Goal: Information Seeking & Learning: Check status

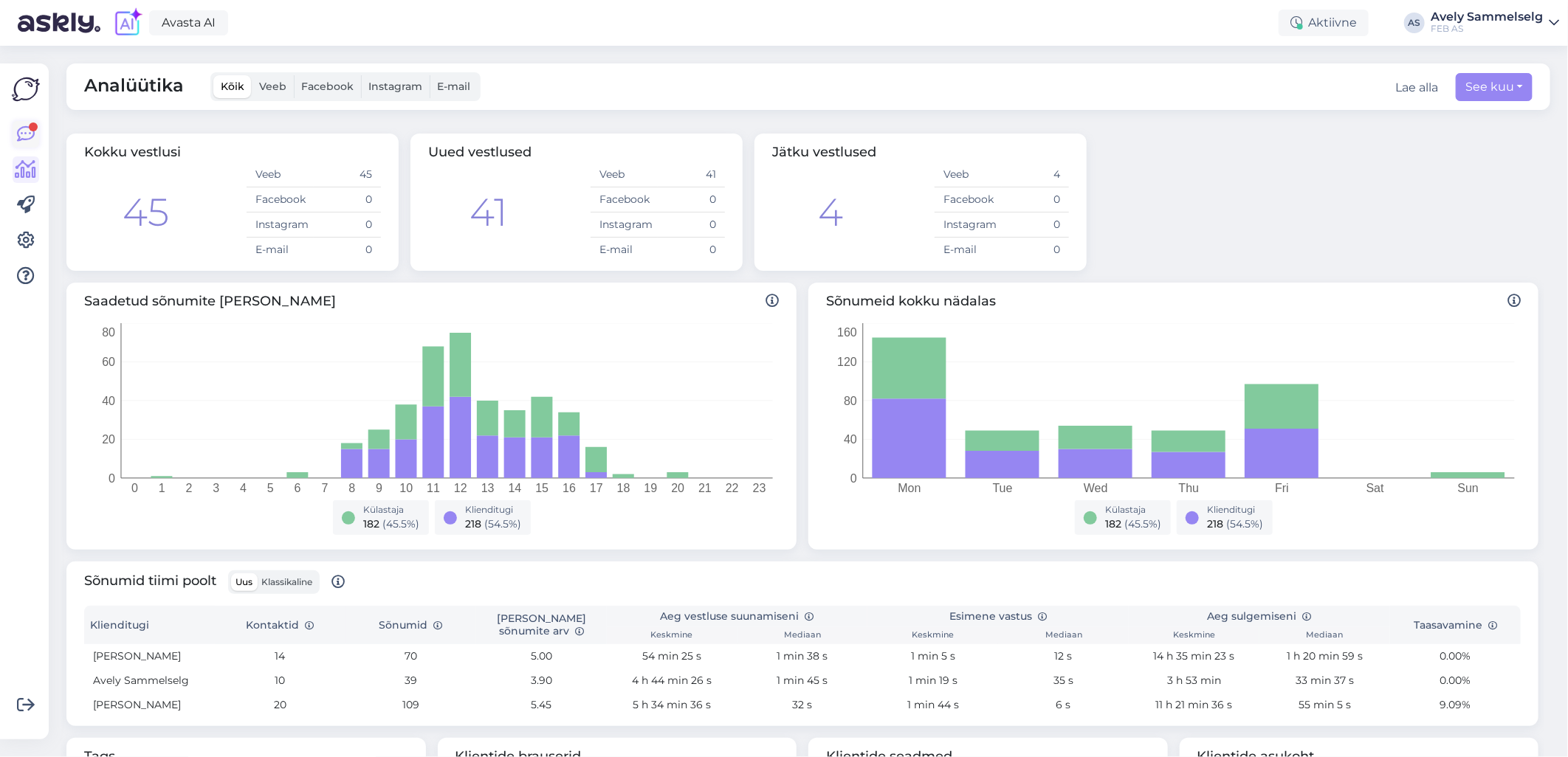
click at [27, 128] on icon at bounding box center [26, 134] width 18 height 18
click at [35, 128] on link at bounding box center [26, 134] width 27 height 27
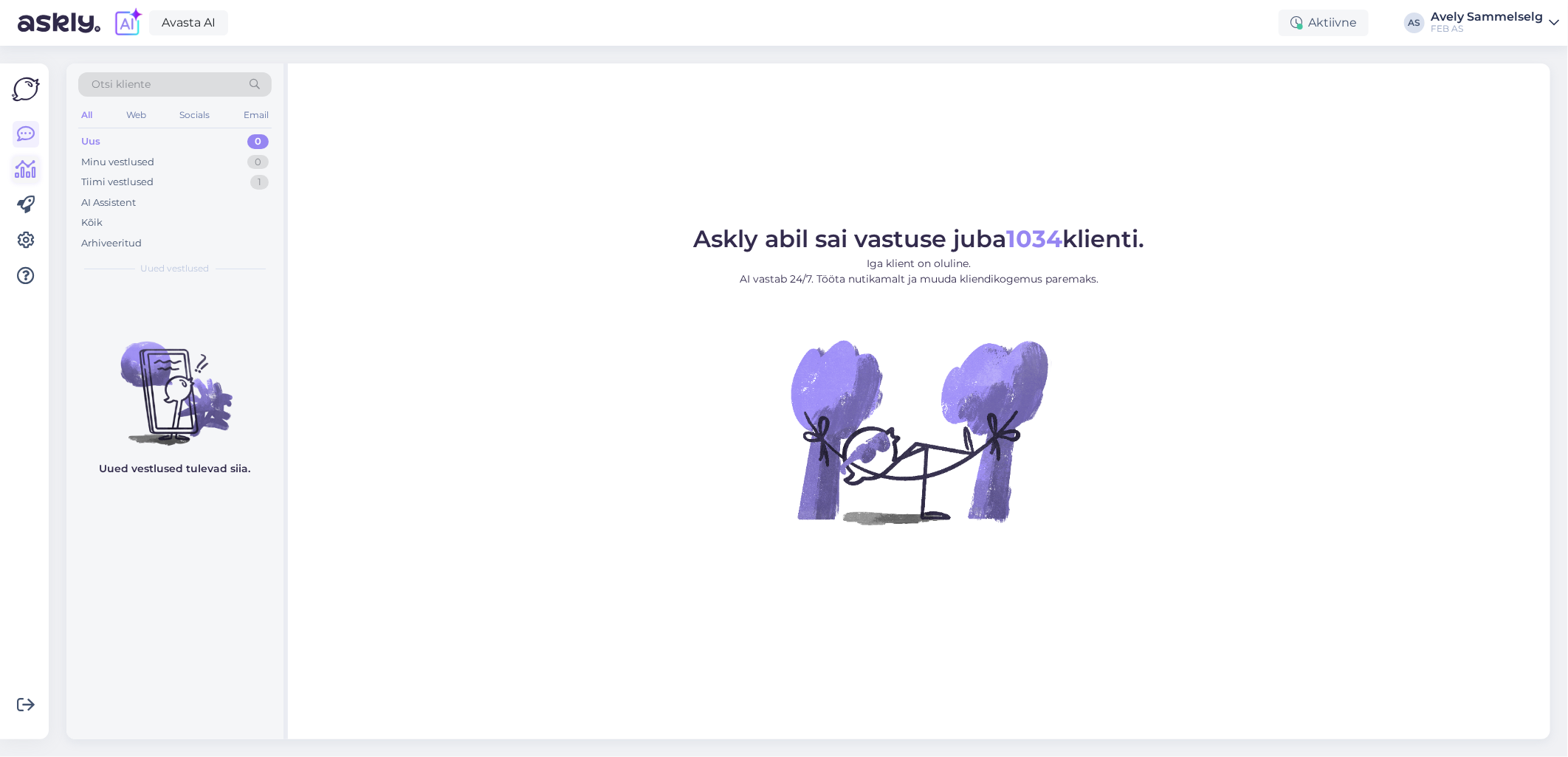
click at [16, 166] on icon at bounding box center [26, 170] width 21 height 18
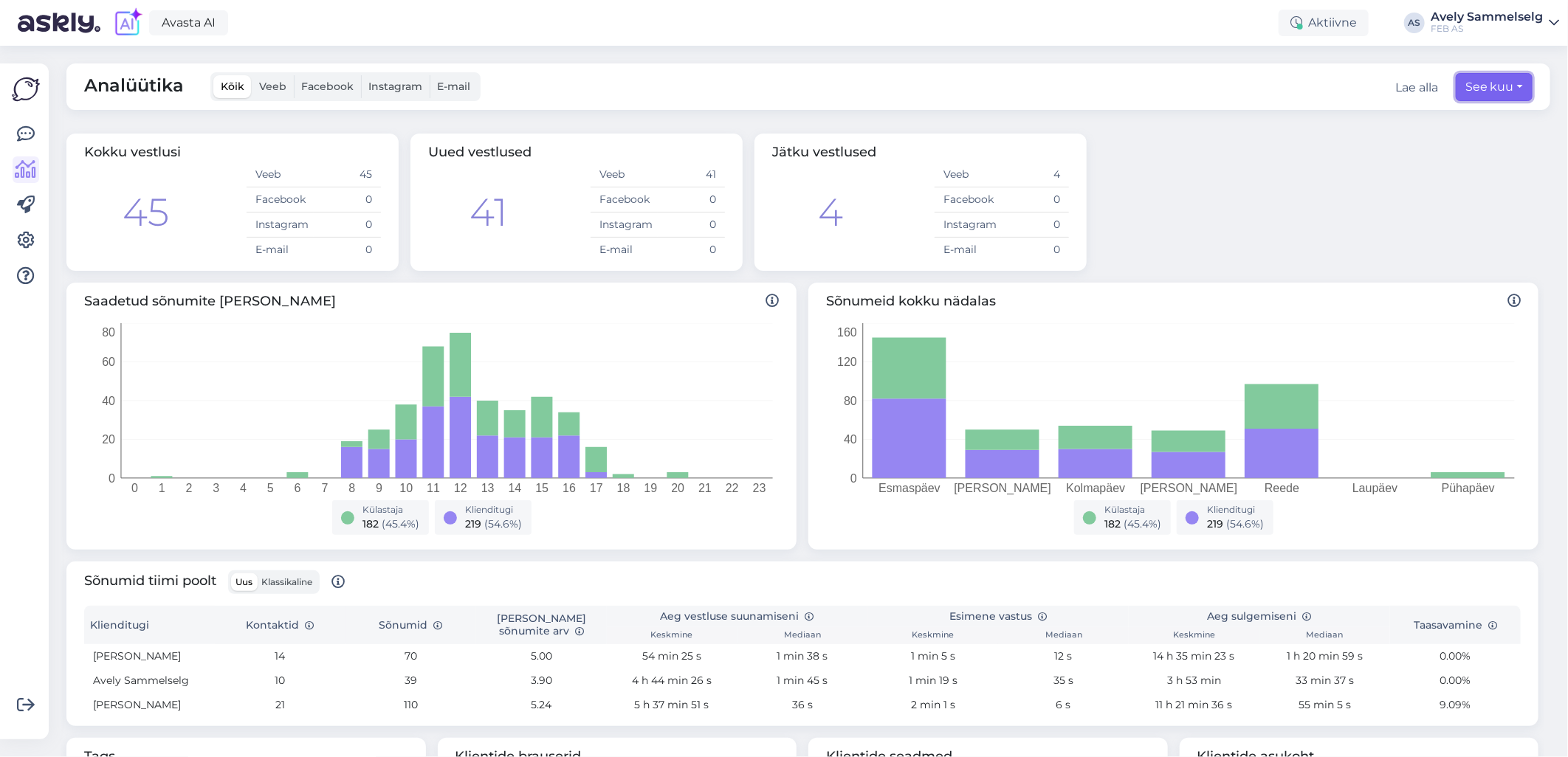
click at [1478, 82] on button "See kuu" at bounding box center [1494, 87] width 77 height 28
select select "9"
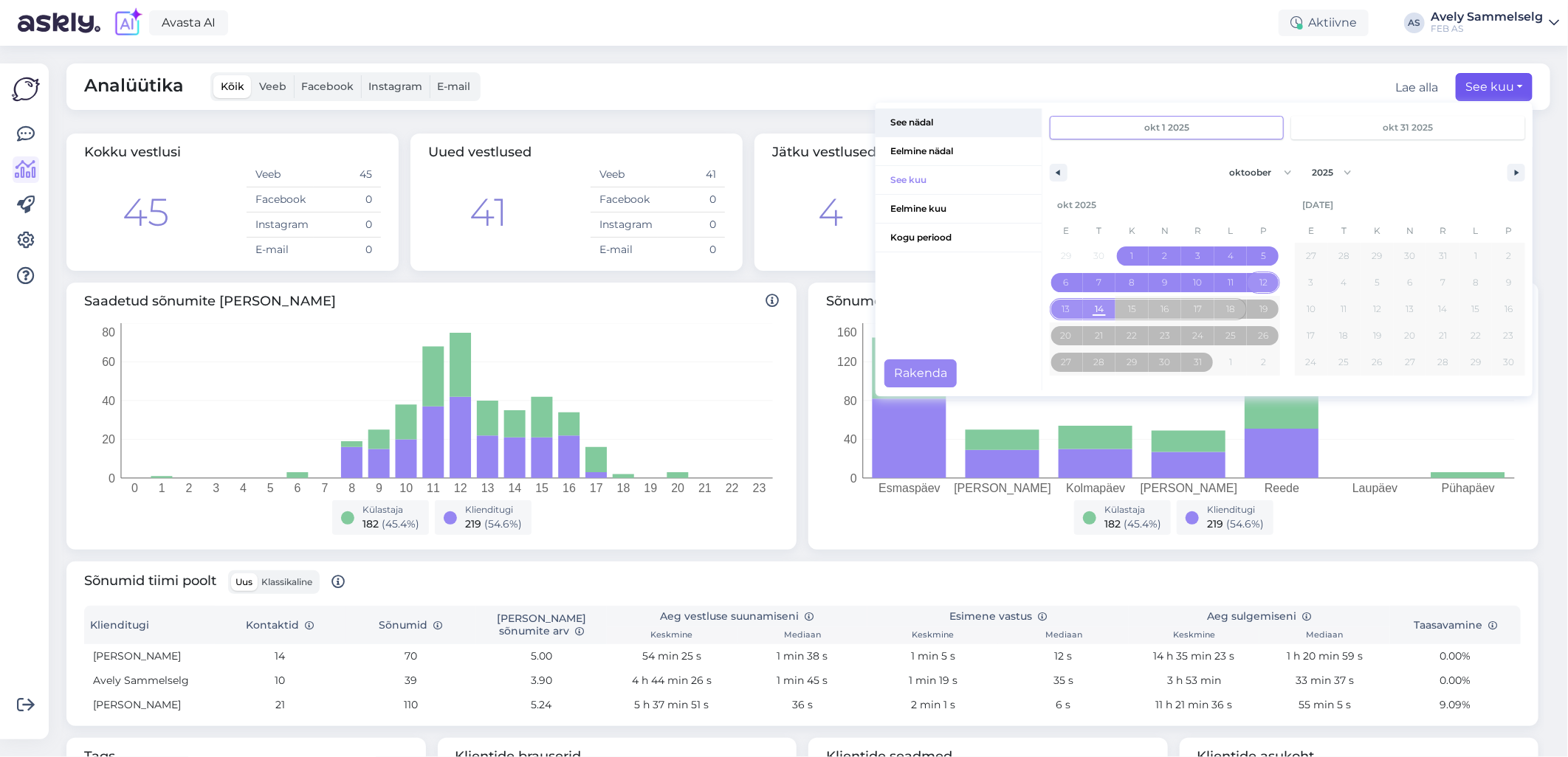
click at [923, 122] on span "See nädal" at bounding box center [958, 123] width 166 height 28
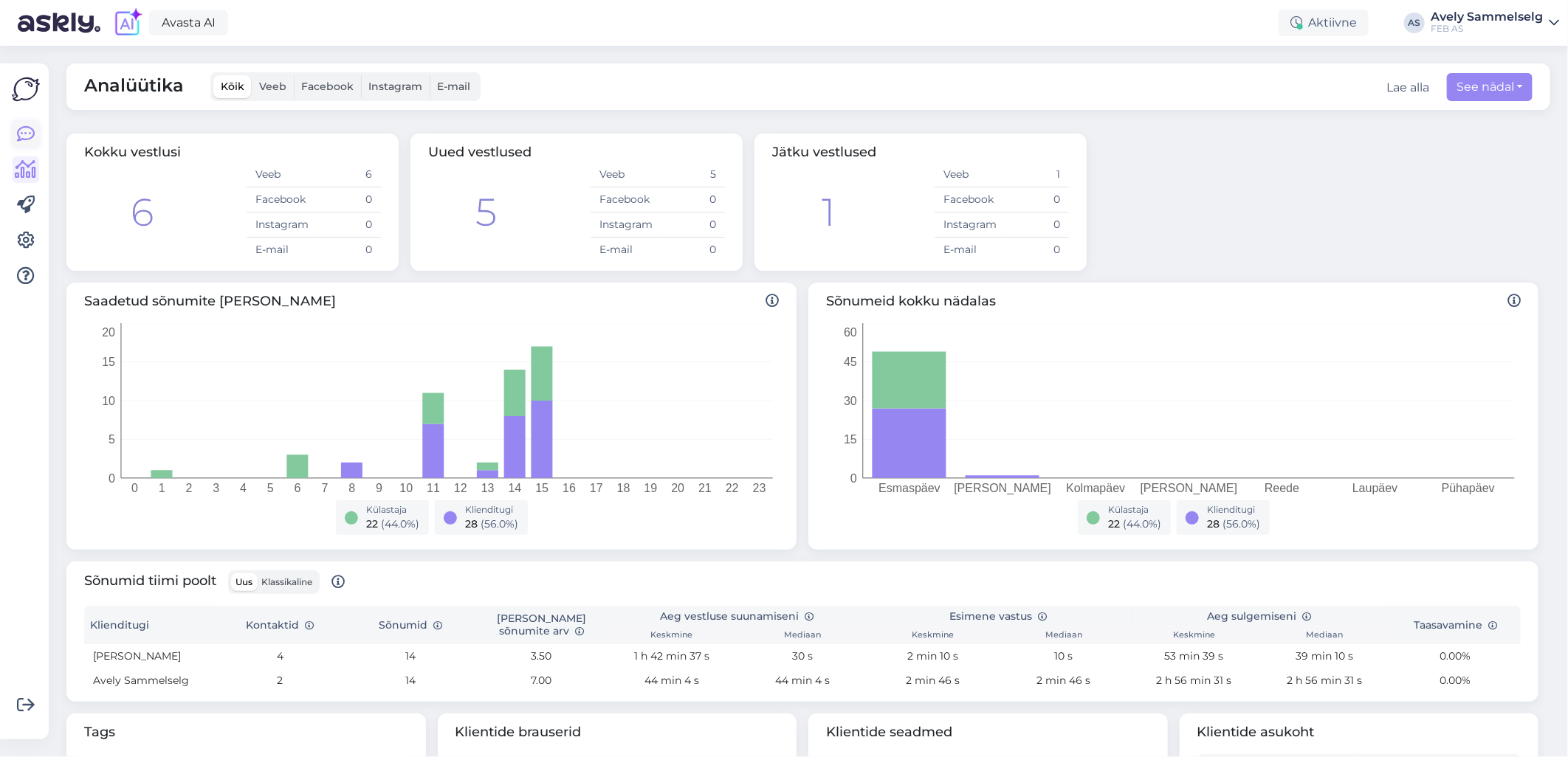
click at [23, 127] on icon at bounding box center [26, 134] width 18 height 18
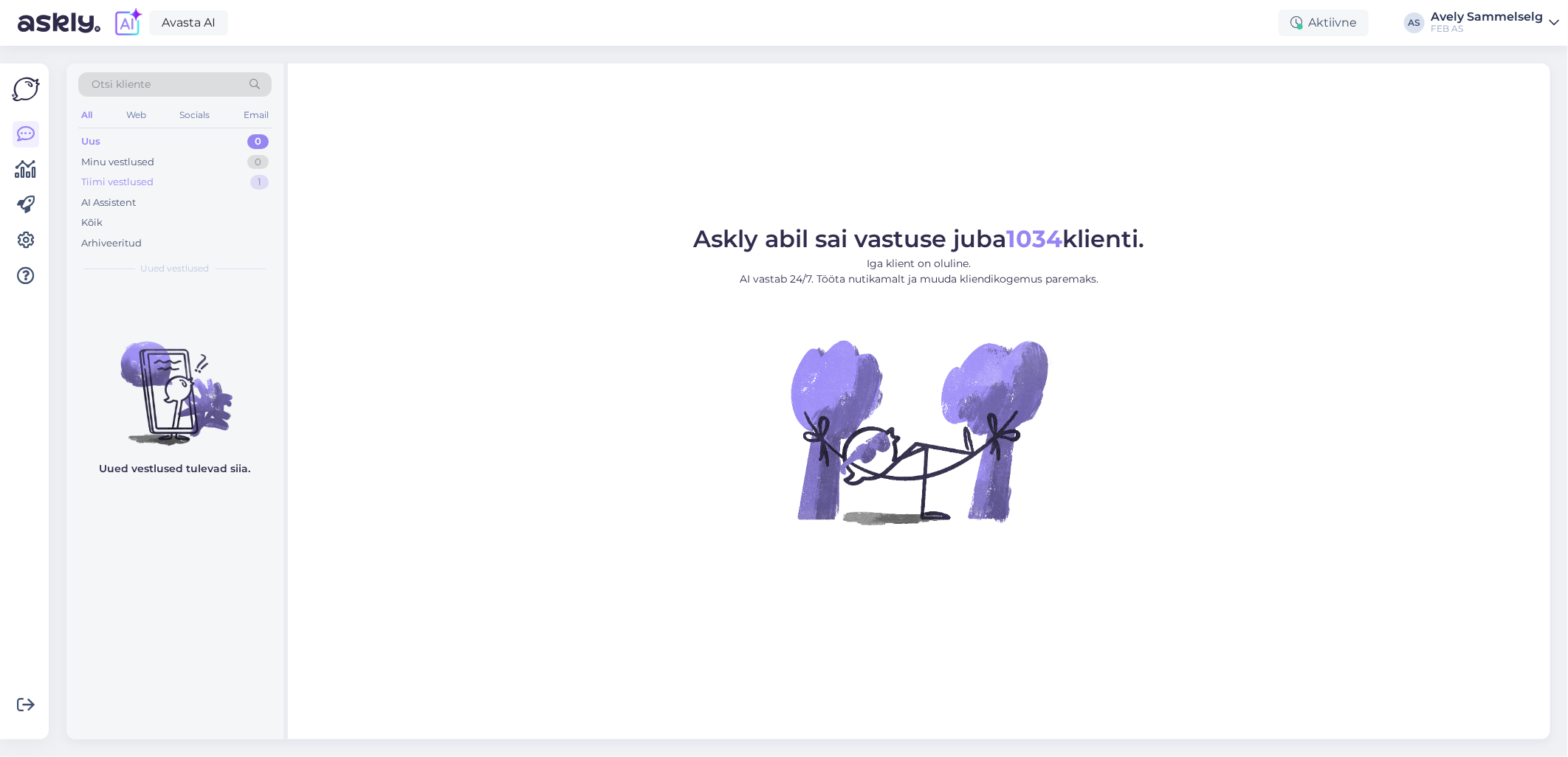
click at [173, 183] on div "Tiimi vestlused 1" at bounding box center [175, 182] width 193 height 20
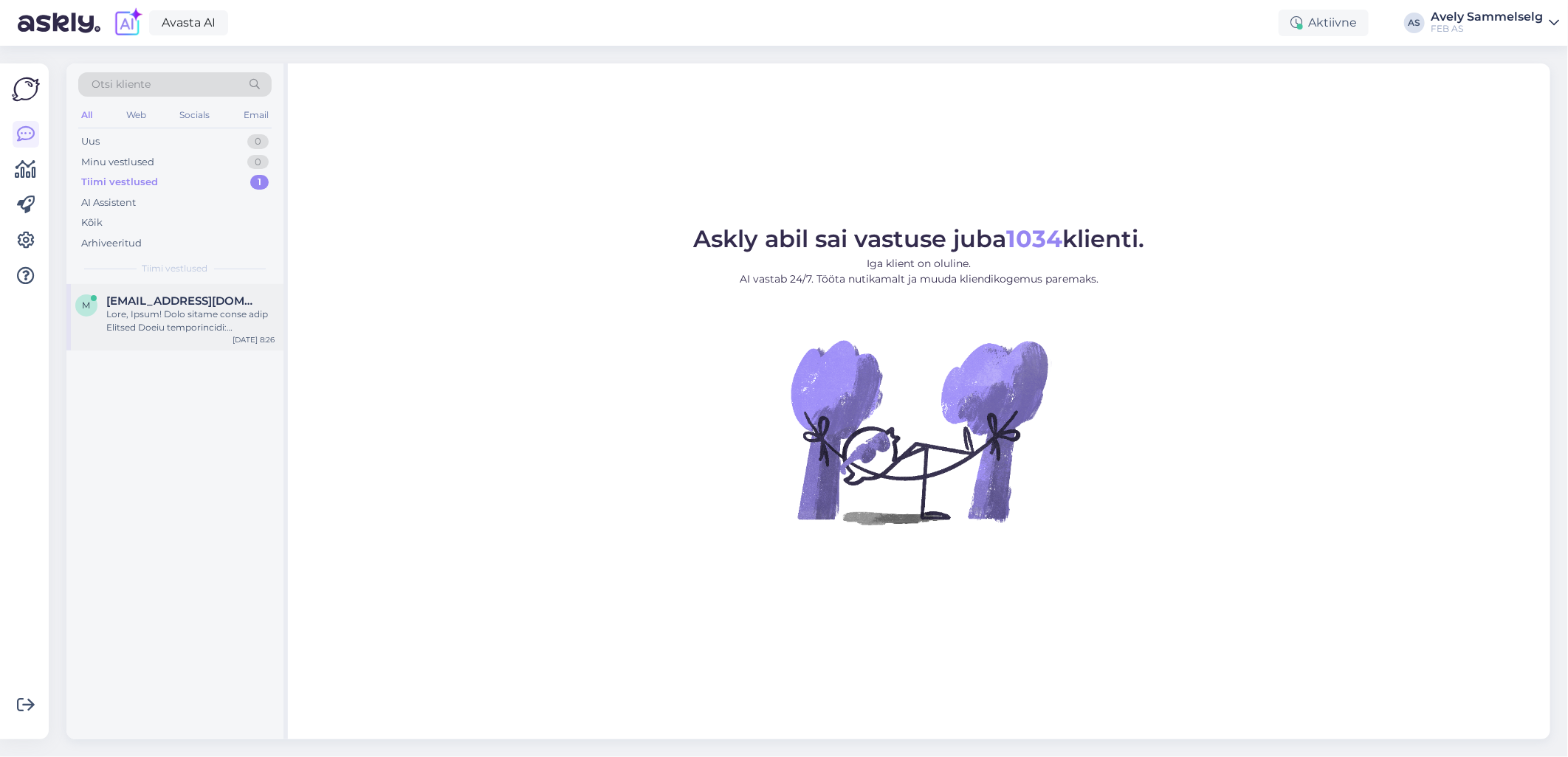
click at [138, 317] on div at bounding box center [190, 321] width 168 height 27
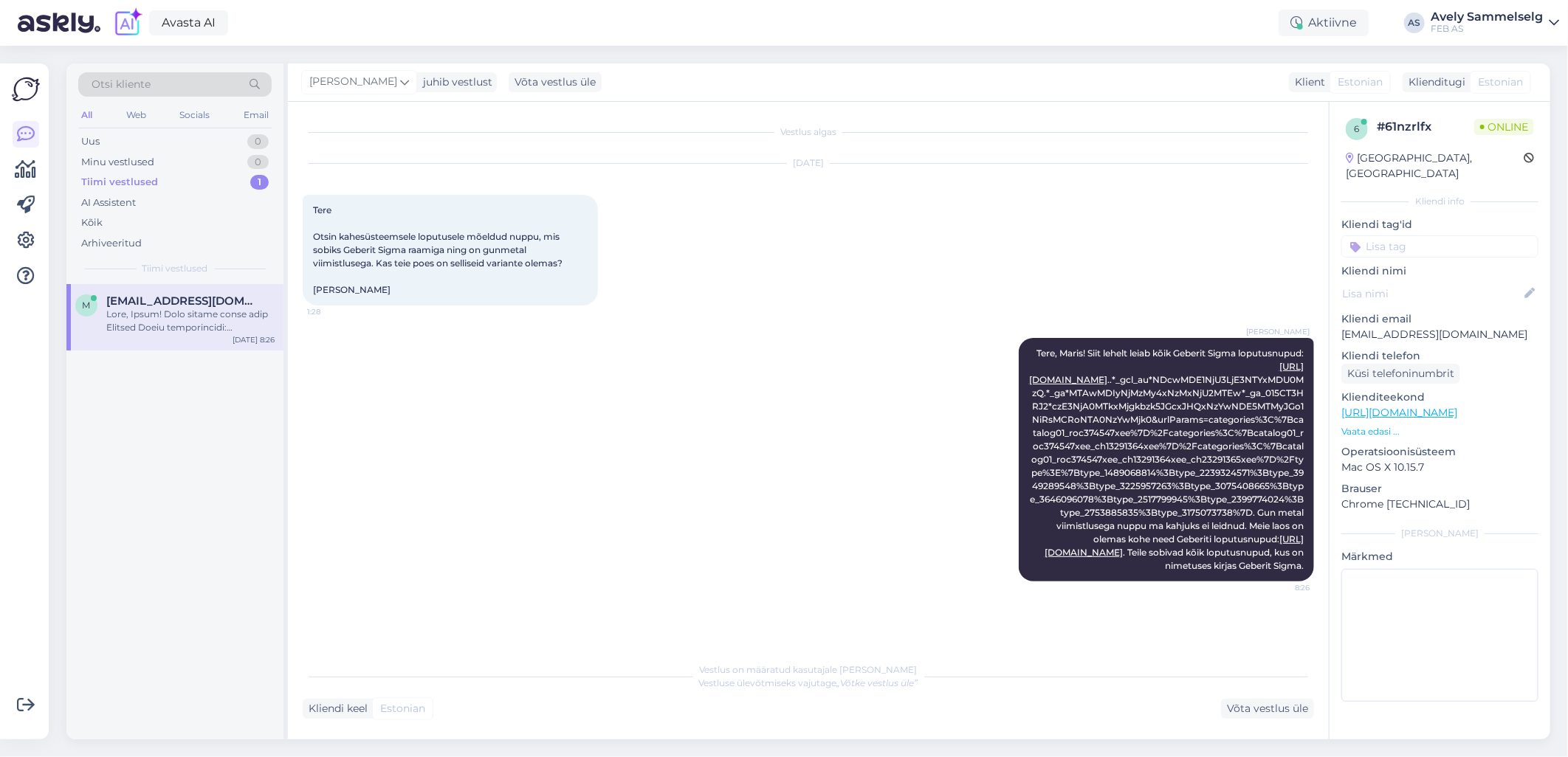
scroll to position [48, 0]
click at [1160, 364] on link "[URL][DOMAIN_NAME]" at bounding box center [1167, 373] width 275 height 24
